Goal: Task Accomplishment & Management: Use online tool/utility

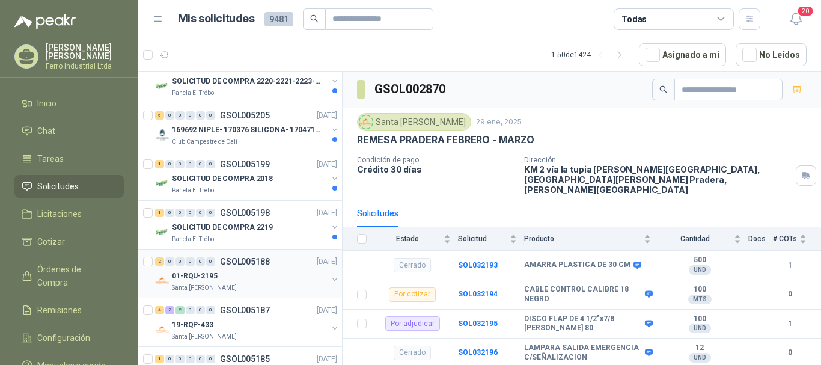
scroll to position [180, 0]
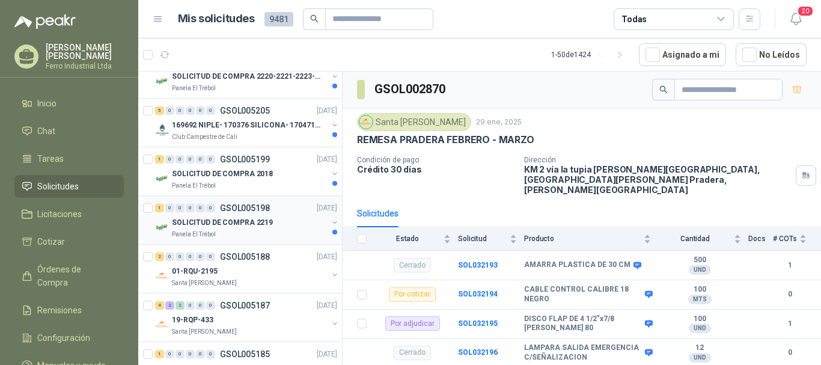
click at [209, 204] on div "0" at bounding box center [210, 208] width 9 height 8
click at [256, 215] on div "1 0 0 0 0 0 GSOL005198 [DATE]" at bounding box center [247, 208] width 184 height 14
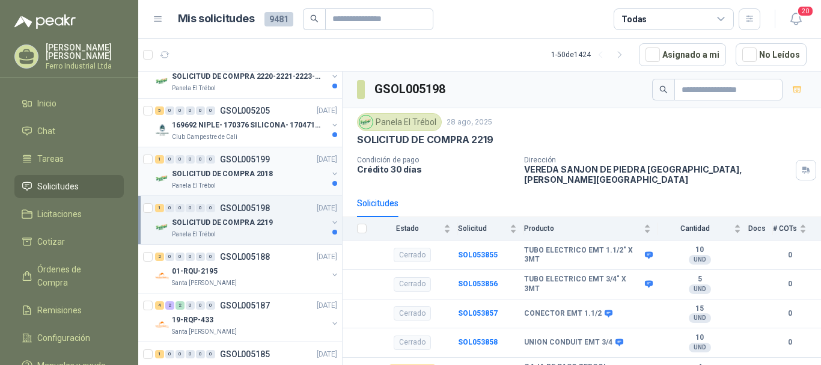
click at [264, 178] on p "SOLICITUD DE COMPRA 2018" at bounding box center [222, 173] width 101 height 11
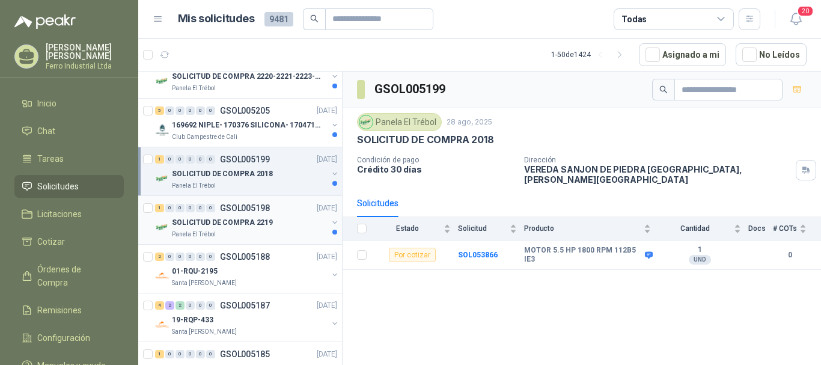
click at [269, 233] on div "Panela El Trébol" at bounding box center [250, 235] width 156 height 10
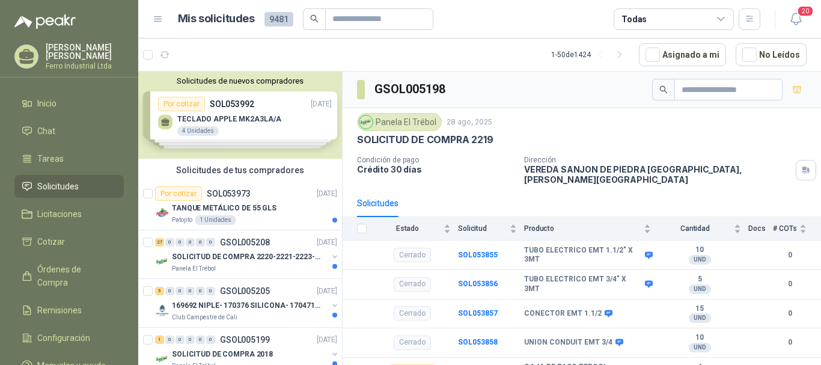
scroll to position [60, 0]
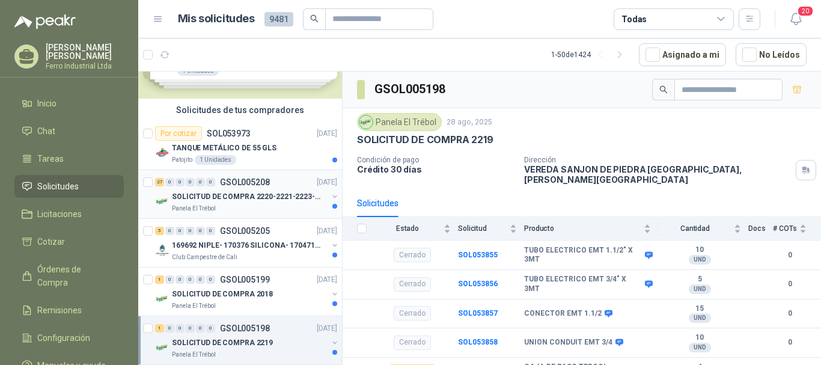
click at [263, 194] on p "SOLICITUD DE COMPRA 2220-2221-2223-2224" at bounding box center [247, 196] width 150 height 11
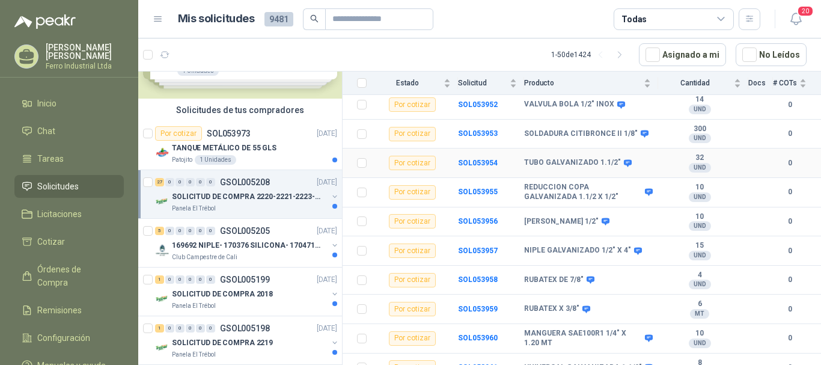
scroll to position [361, 0]
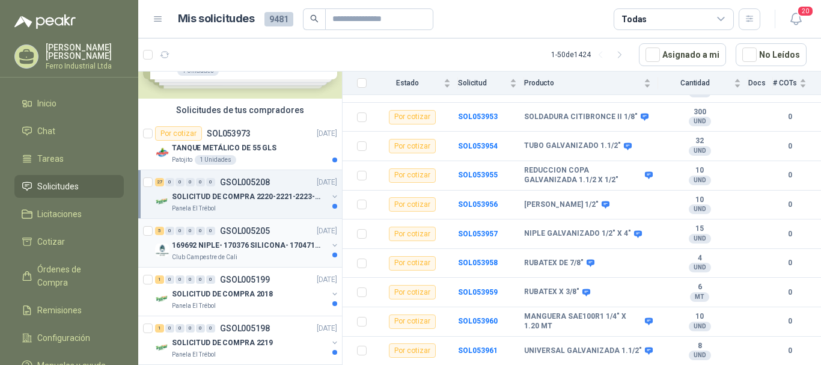
click at [236, 245] on p "169692 NIPLE- 170376 SILICONA- 170471 VALVULA REG" at bounding box center [247, 245] width 150 height 11
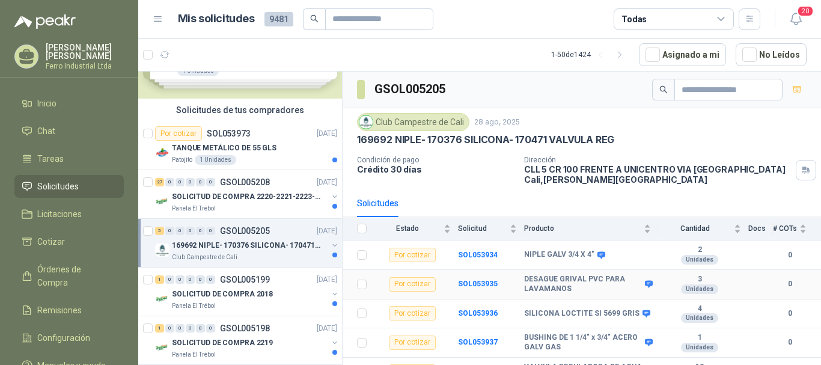
scroll to position [17, 0]
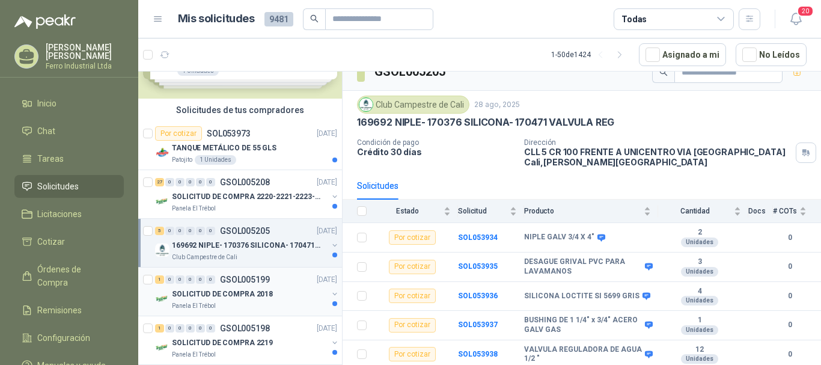
click at [243, 292] on p "SOLICITUD DE COMPRA 2018" at bounding box center [222, 293] width 101 height 11
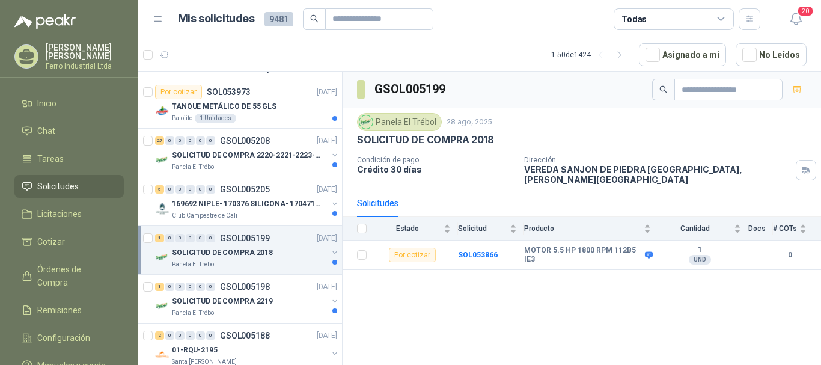
scroll to position [120, 0]
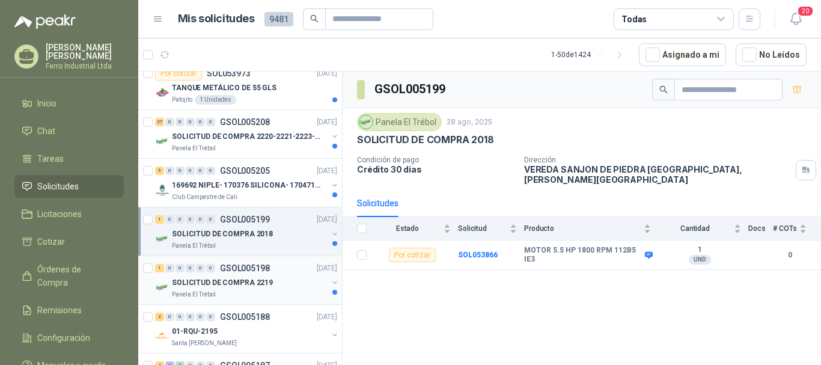
click at [242, 277] on p "SOLICITUD DE COMPRA 2219" at bounding box center [222, 282] width 101 height 11
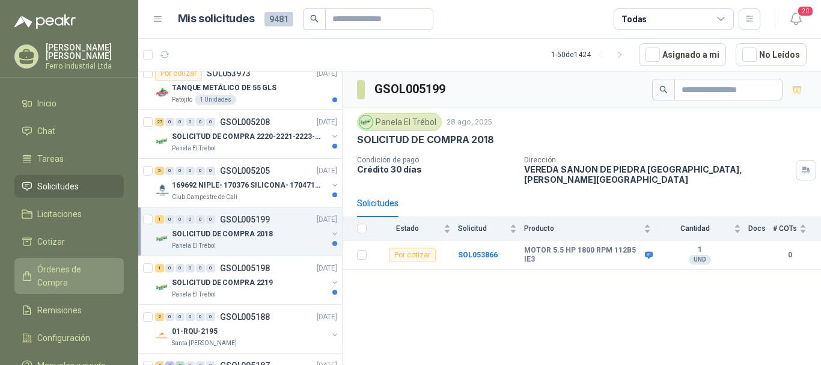
click at [65, 270] on span "Órdenes de Compra" at bounding box center [74, 276] width 75 height 26
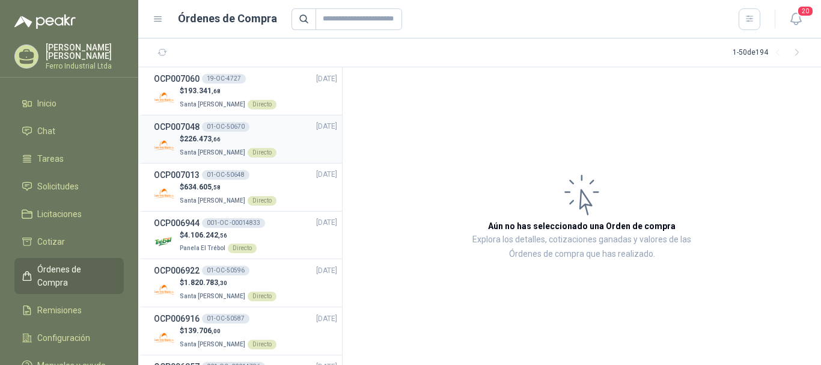
click at [263, 120] on div "OCP007048 01-OC-50670 [DATE]" at bounding box center [245, 126] width 183 height 13
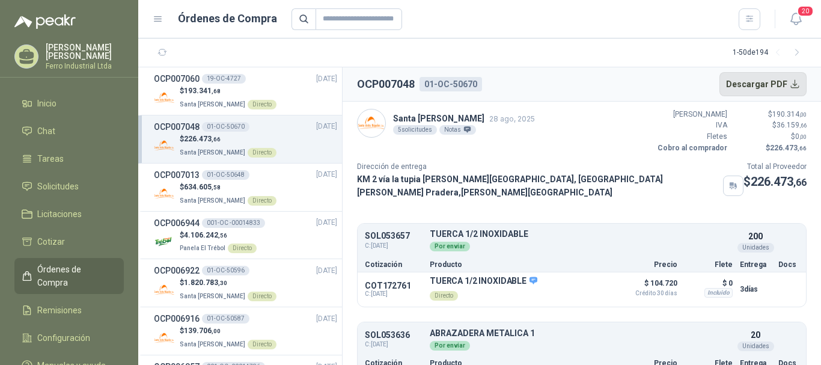
click at [758, 79] on button "Descargar PDF" at bounding box center [763, 84] width 88 height 24
click at [276, 87] on div "$ 193.341 ,68 Santa [PERSON_NAME] Directo" at bounding box center [245, 97] width 183 height 25
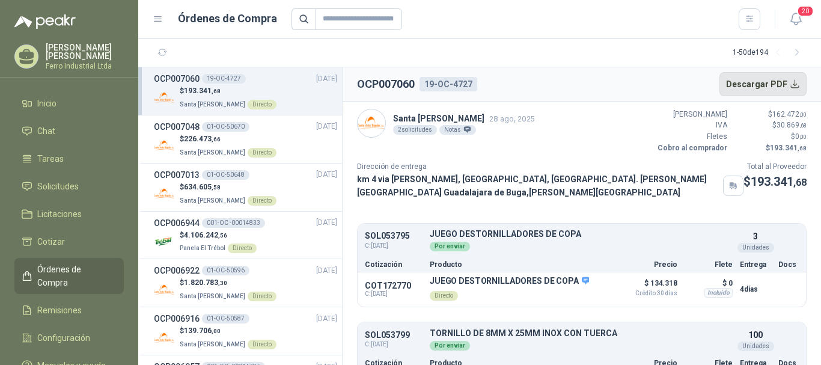
click at [764, 87] on button "Descargar PDF" at bounding box center [763, 84] width 88 height 24
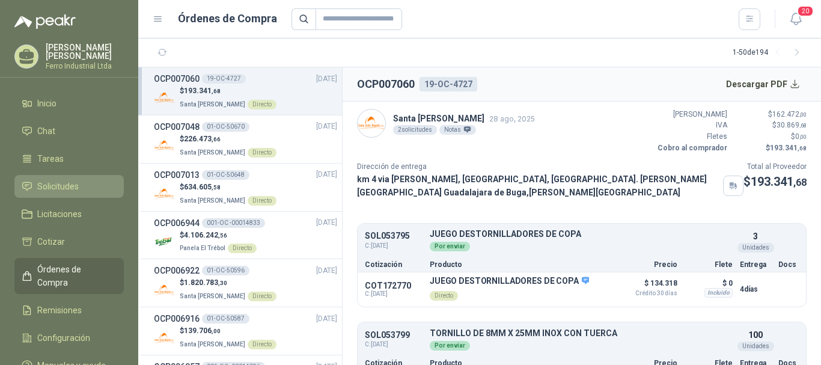
click at [44, 180] on span "Solicitudes" at bounding box center [57, 186] width 41 height 13
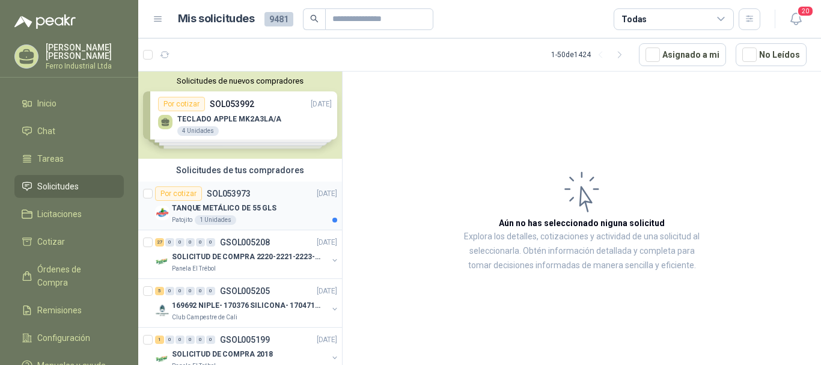
scroll to position [60, 0]
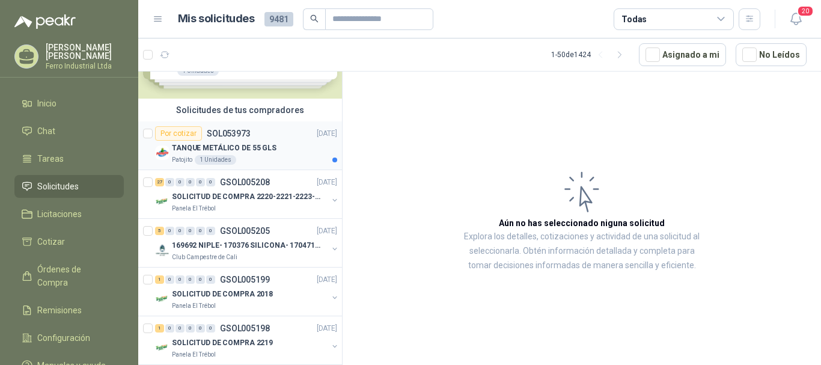
click at [263, 147] on p "TANQUE METÁLICO DE 55 GLS" at bounding box center [224, 147] width 105 height 11
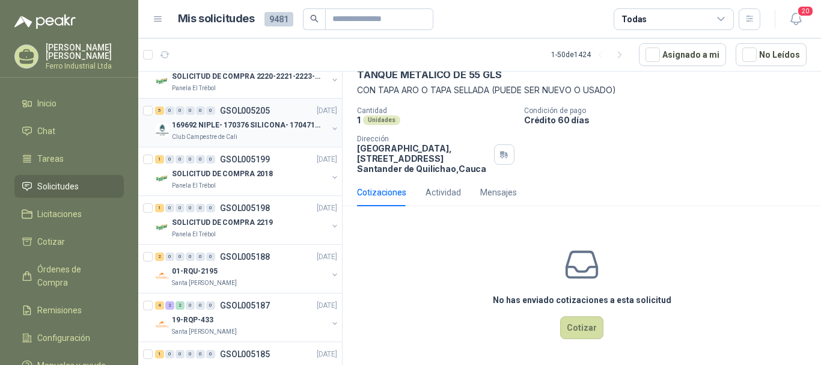
scroll to position [240, 0]
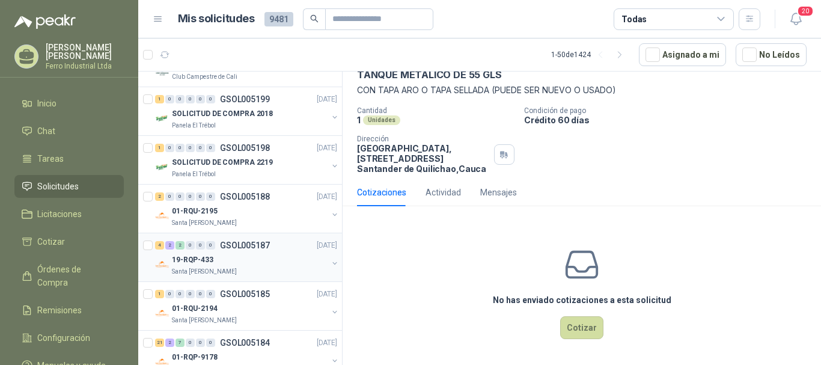
click at [251, 255] on div "19-RQP-433" at bounding box center [250, 259] width 156 height 14
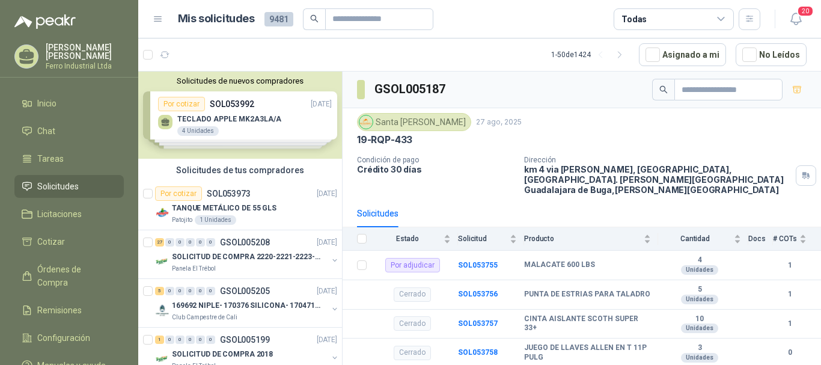
scroll to position [180, 0]
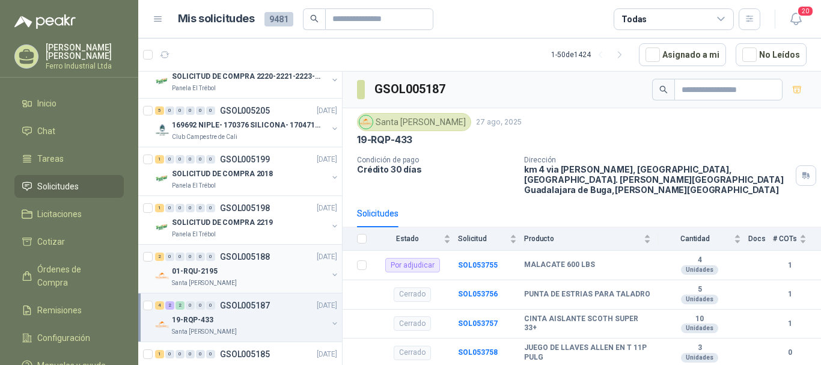
click at [249, 263] on div "2 0 0 0 0 0 GSOL005188 [DATE]" at bounding box center [247, 256] width 184 height 14
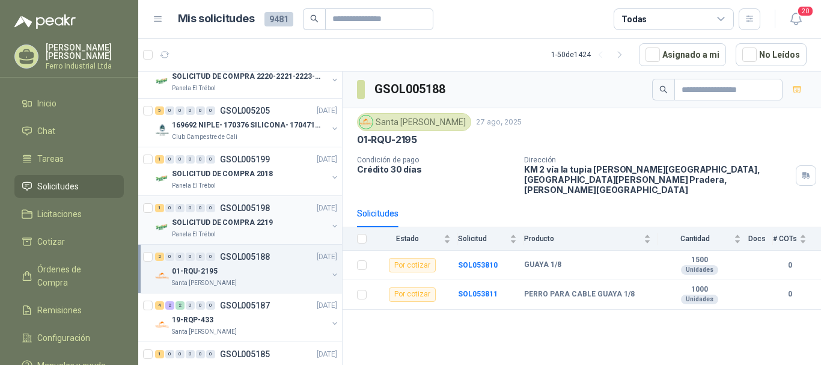
click at [267, 221] on p "SOLICITUD DE COMPRA 2219" at bounding box center [222, 222] width 101 height 11
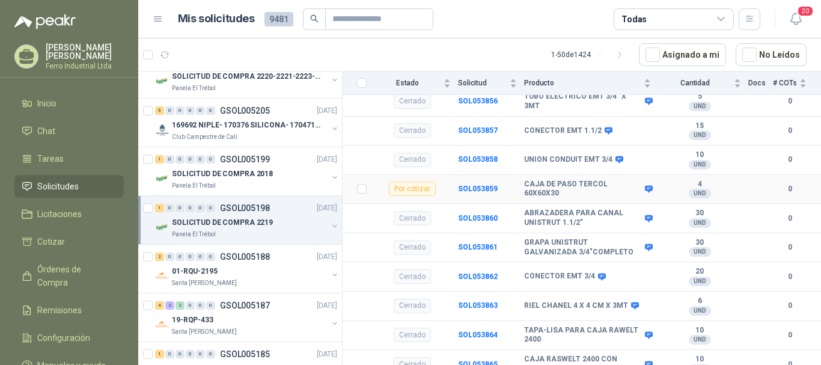
scroll to position [184, 0]
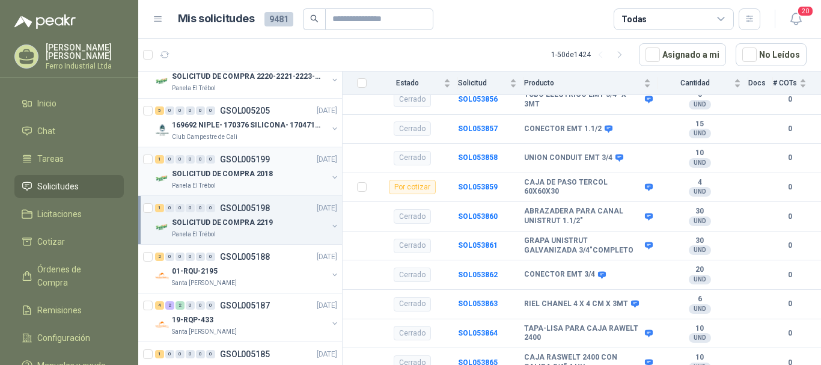
click at [275, 172] on div "SOLICITUD DE COMPRA 2018" at bounding box center [250, 173] width 156 height 14
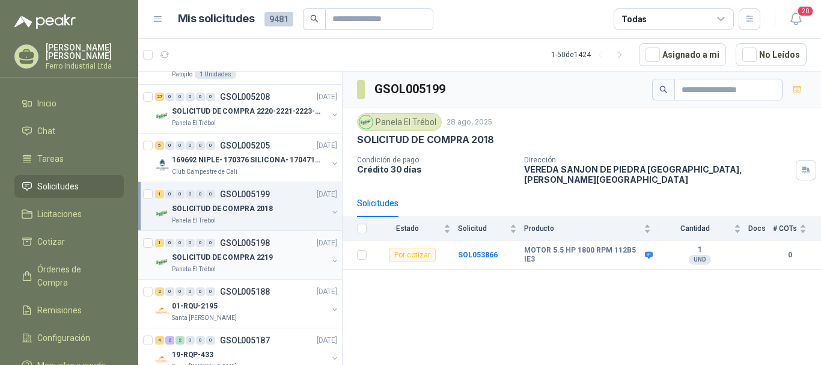
scroll to position [120, 0]
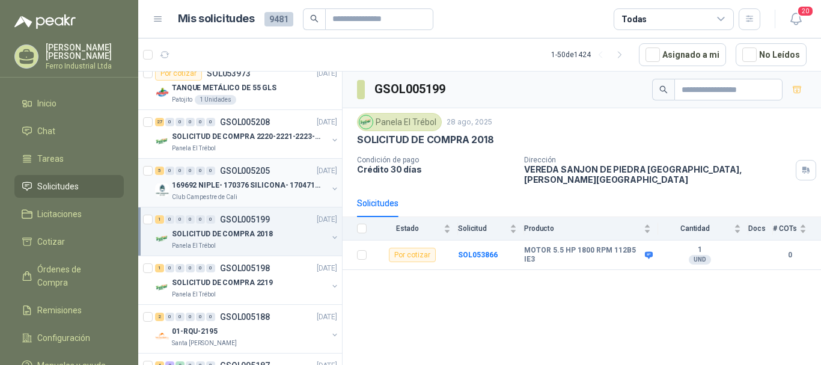
click at [275, 183] on p "169692 NIPLE- 170376 SILICONA- 170471 VALVULA REG" at bounding box center [247, 185] width 150 height 11
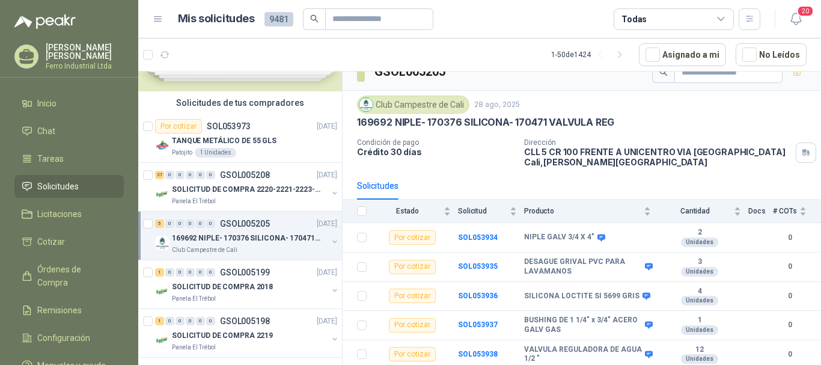
scroll to position [60, 0]
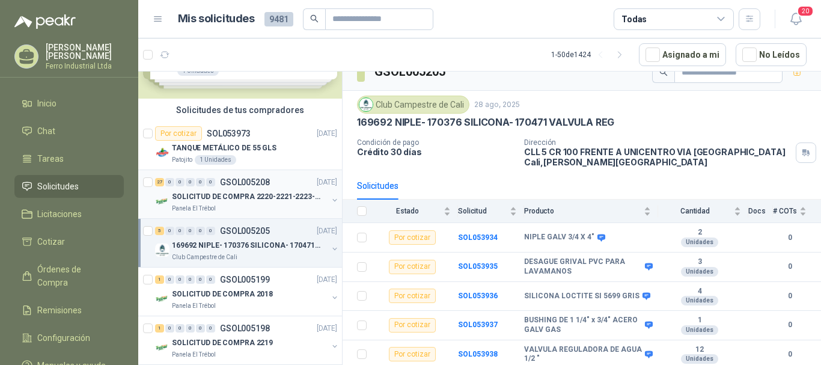
click at [277, 205] on div "Panela El Trébol" at bounding box center [250, 209] width 156 height 10
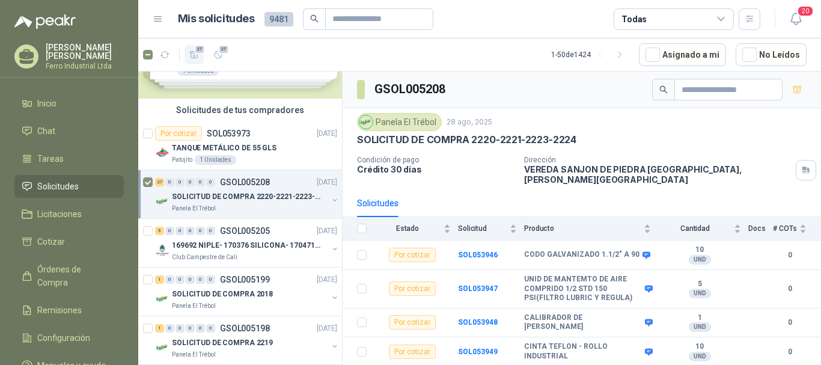
click at [194, 49] on span "27" at bounding box center [199, 49] width 11 height 10
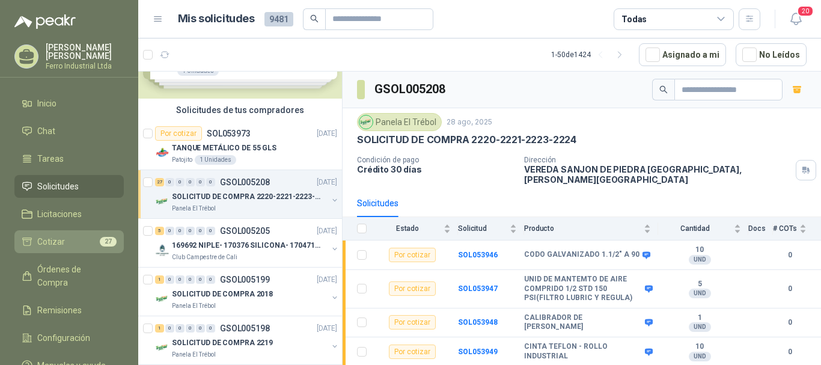
click at [70, 241] on li "Cotizar 27" at bounding box center [69, 241] width 95 height 13
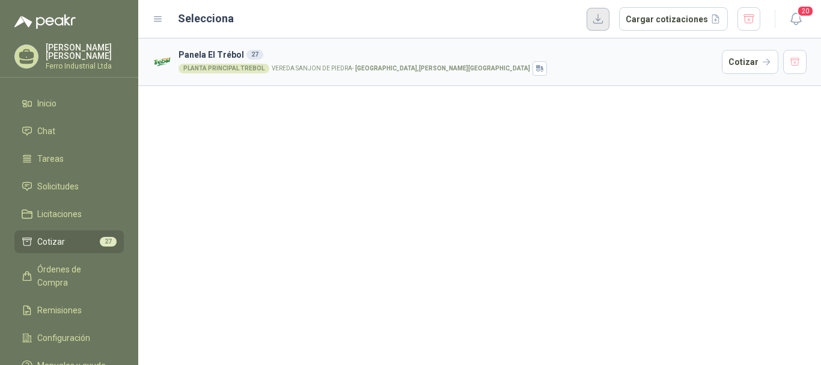
click at [598, 20] on button "button" at bounding box center [598, 19] width 23 height 23
click at [673, 18] on button "Cargar cotizaciones" at bounding box center [673, 19] width 109 height 24
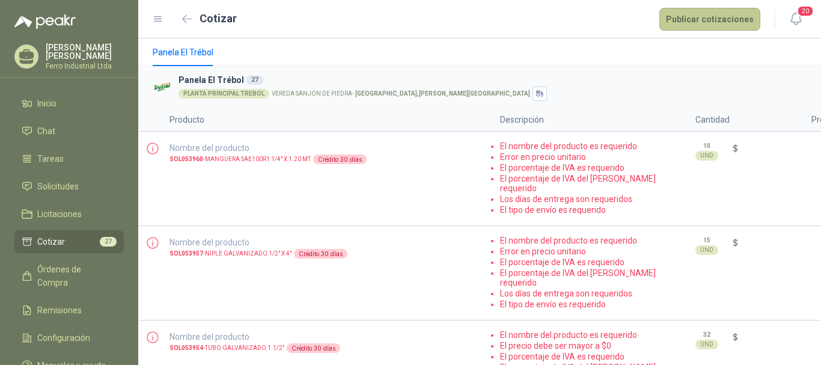
click at [735, 23] on button "Publicar cotizaciones" at bounding box center [709, 19] width 101 height 23
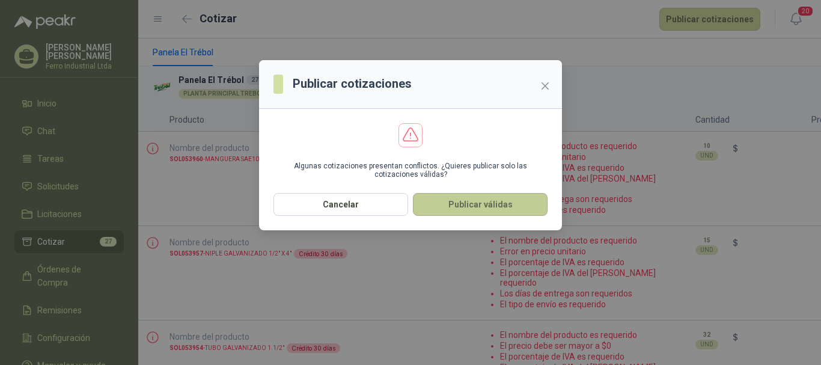
click at [493, 200] on button "Publicar válidas" at bounding box center [480, 204] width 135 height 23
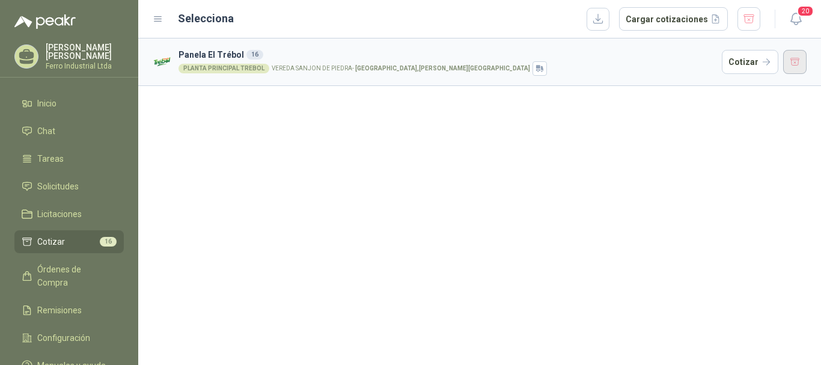
click at [797, 63] on button "button" at bounding box center [795, 62] width 24 height 24
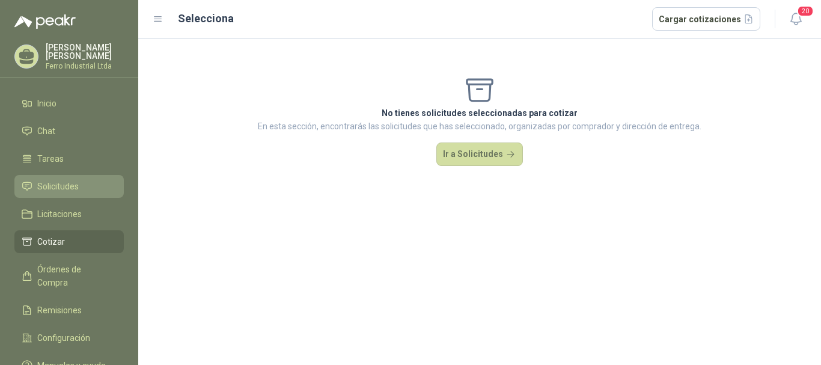
click at [59, 180] on span "Solicitudes" at bounding box center [57, 186] width 41 height 13
